Goal: Book appointment/travel/reservation

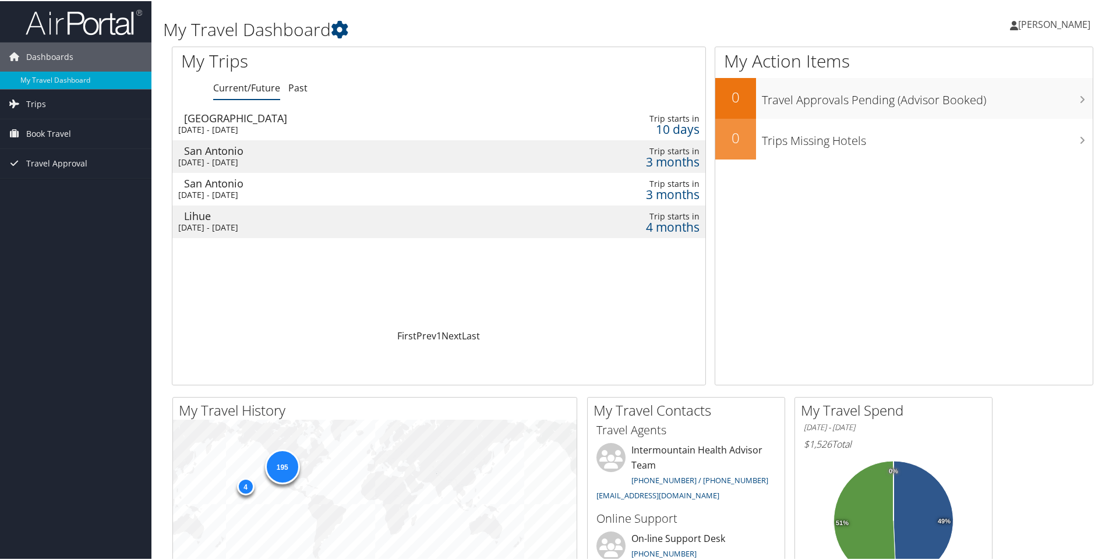
click at [259, 182] on div "San Antonio" at bounding box center [348, 182] width 329 height 10
click at [305, 154] on div "San Antonio" at bounding box center [348, 149] width 329 height 10
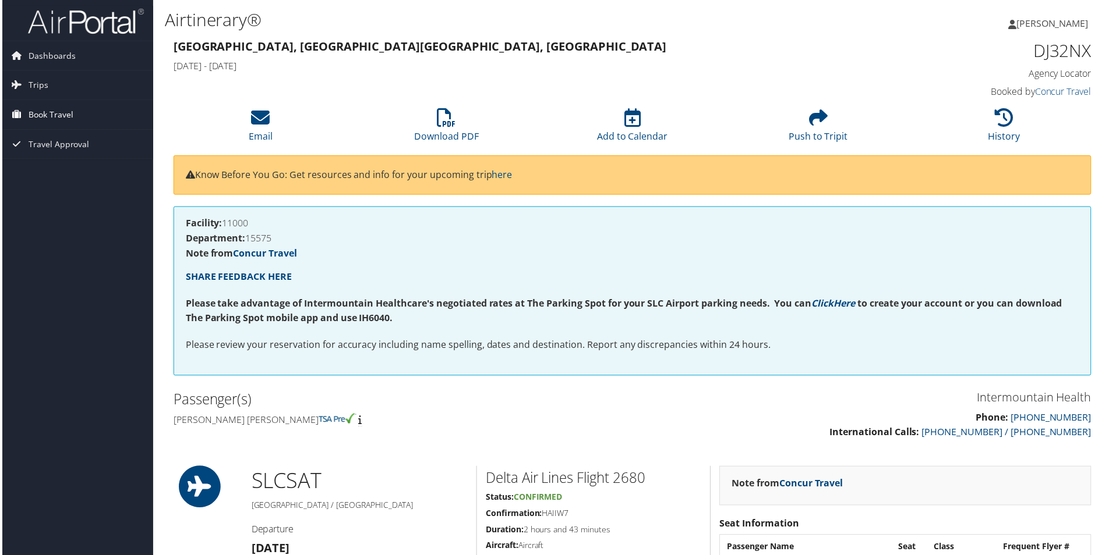
click at [36, 109] on span "Book Travel" at bounding box center [48, 115] width 45 height 29
click at [70, 178] on link "Book/Manage Online Trips" at bounding box center [75, 173] width 151 height 17
click at [62, 167] on link "Book/Manage Online Trips" at bounding box center [75, 173] width 151 height 17
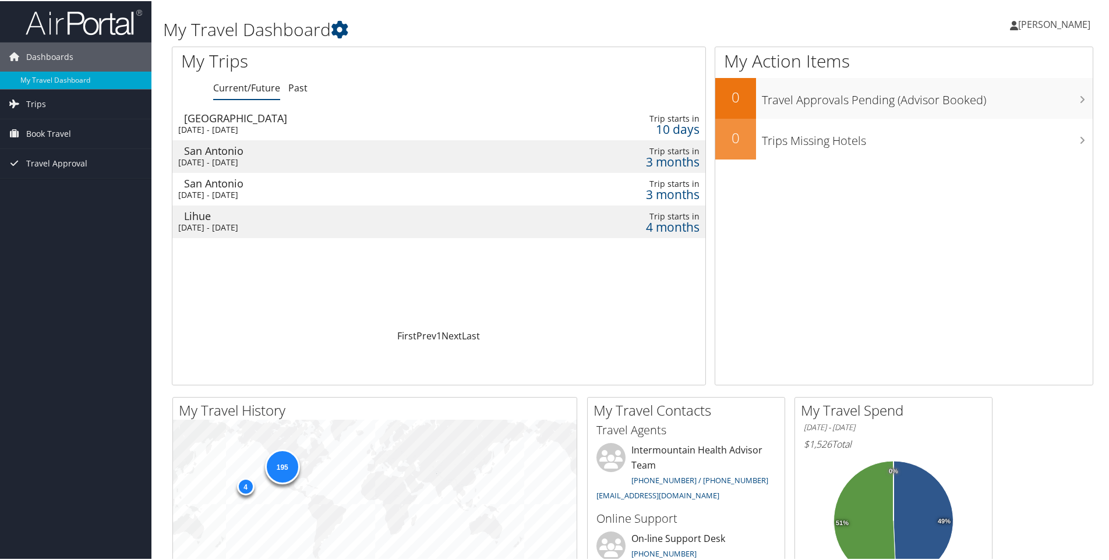
click at [405, 196] on div "Sat 10 Jan 2026 - Wed 14 Jan 2026" at bounding box center [342, 194] width 329 height 10
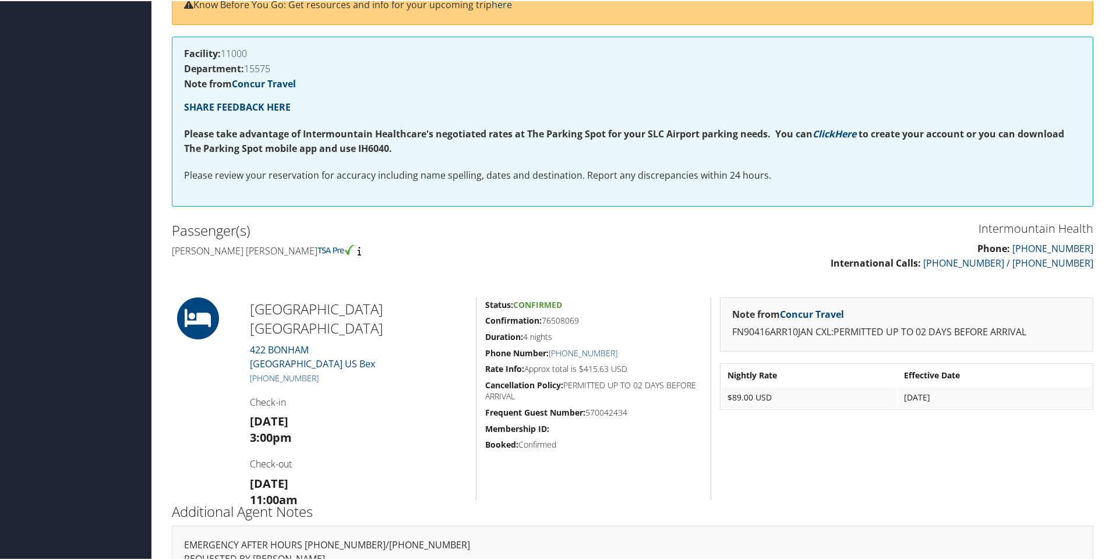
scroll to position [175, 0]
